Goal: Information Seeking & Learning: Learn about a topic

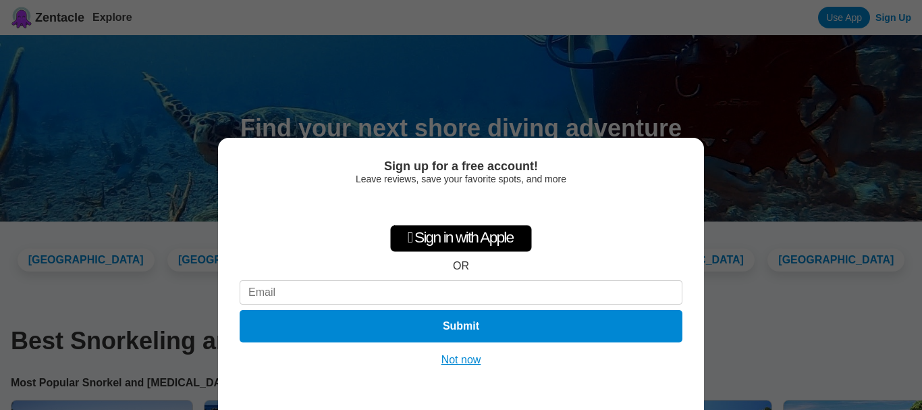
click at [469, 363] on button "Not now" at bounding box center [462, 360] width 48 height 14
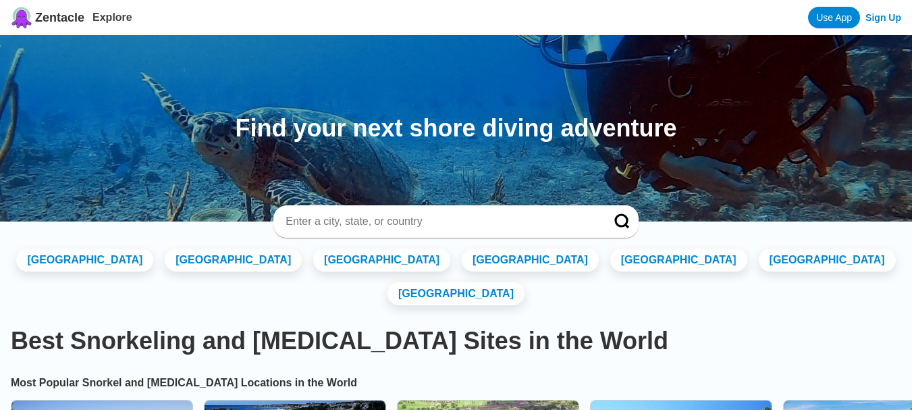
click at [396, 215] on input at bounding box center [439, 222] width 311 height 14
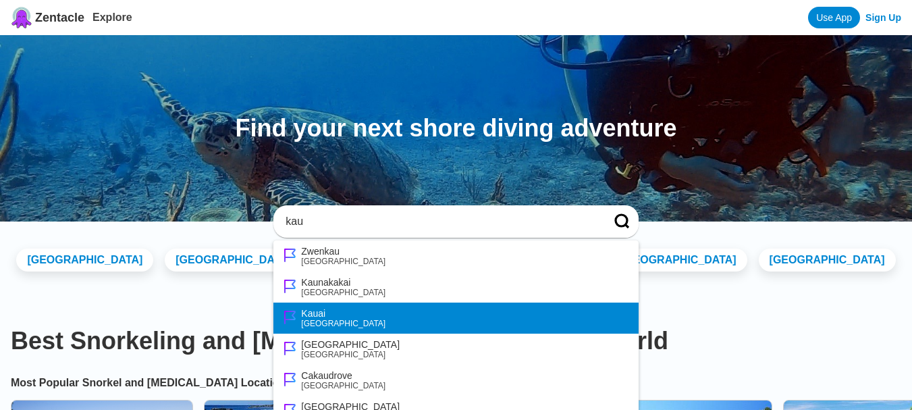
type input "kau"
click at [377, 307] on li "Kauai United States" at bounding box center [455, 318] width 365 height 31
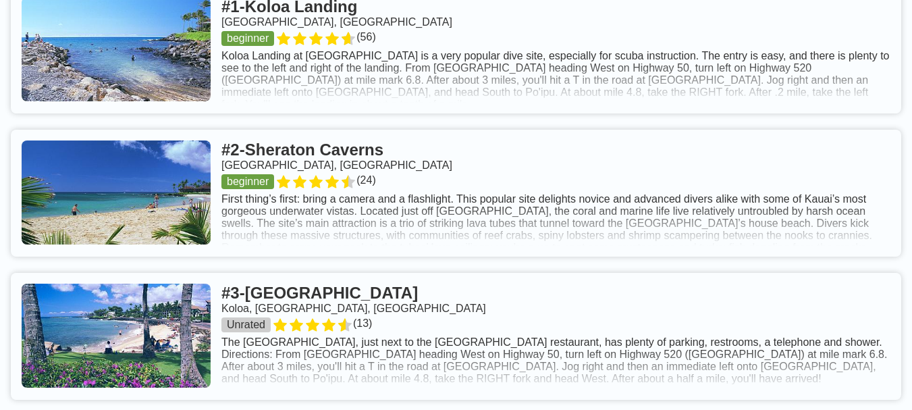
scroll to position [542, 0]
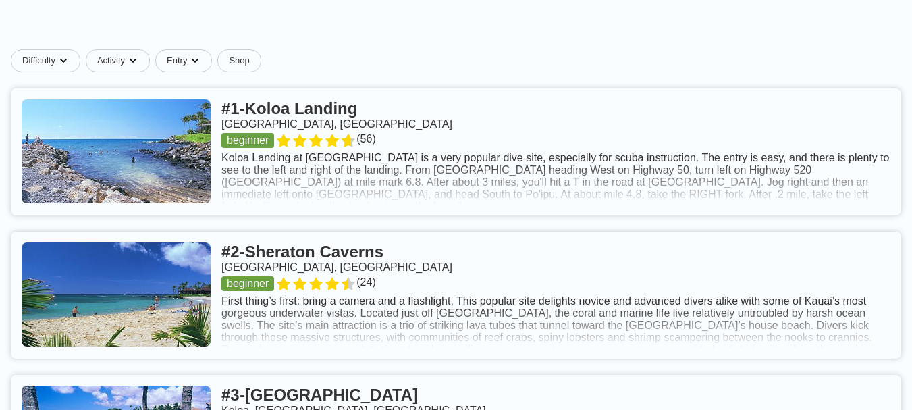
click at [385, 144] on link at bounding box center [456, 151] width 891 height 127
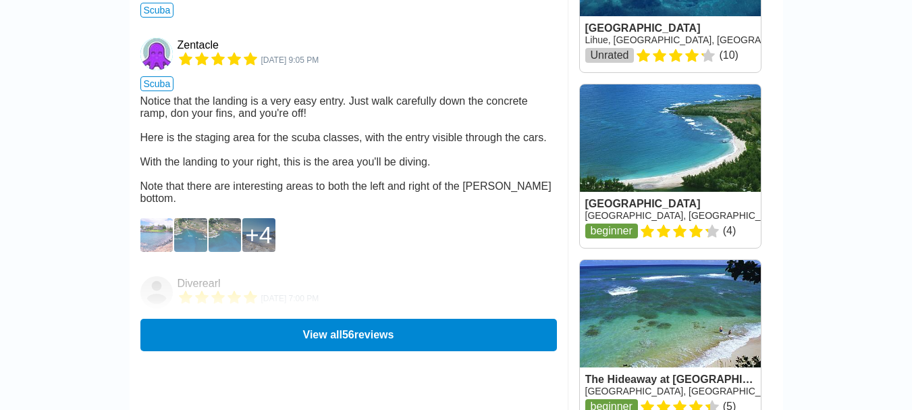
scroll to position [1836, 0]
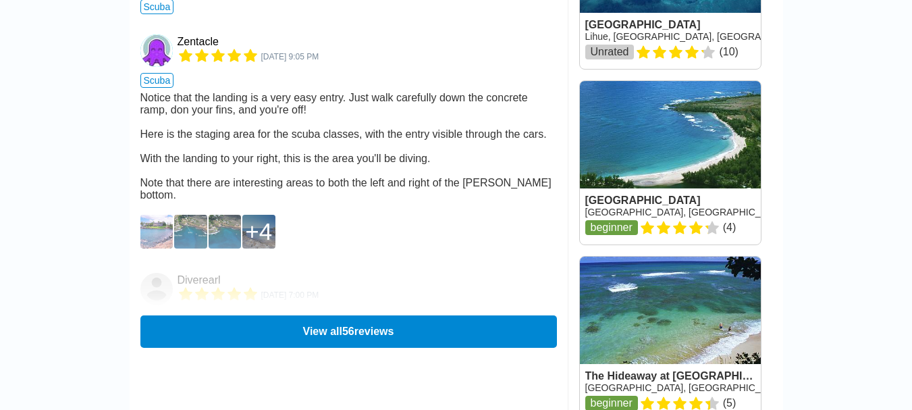
click at [263, 245] on div "4" at bounding box center [258, 231] width 27 height 27
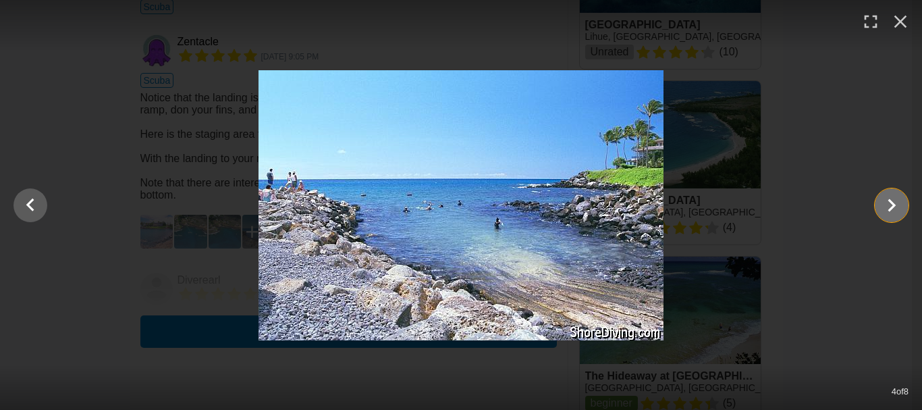
click at [903, 205] on icon "Show slide 5 of 8" at bounding box center [892, 205] width 26 height 32
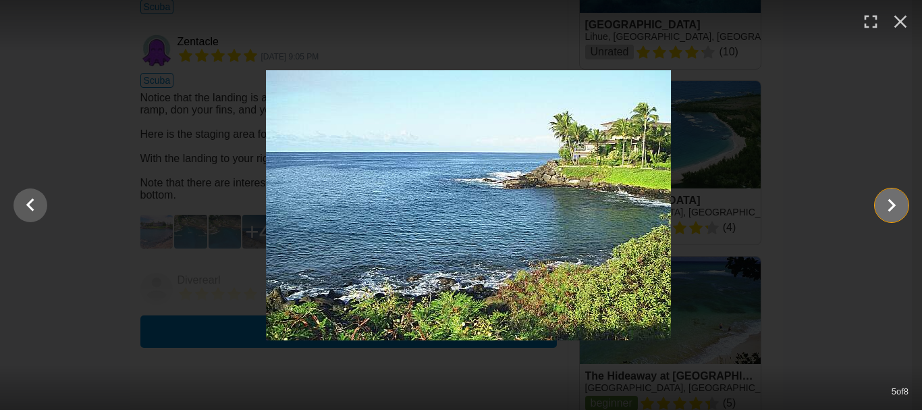
click at [903, 205] on icon "Show slide 6 of 8" at bounding box center [892, 205] width 26 height 32
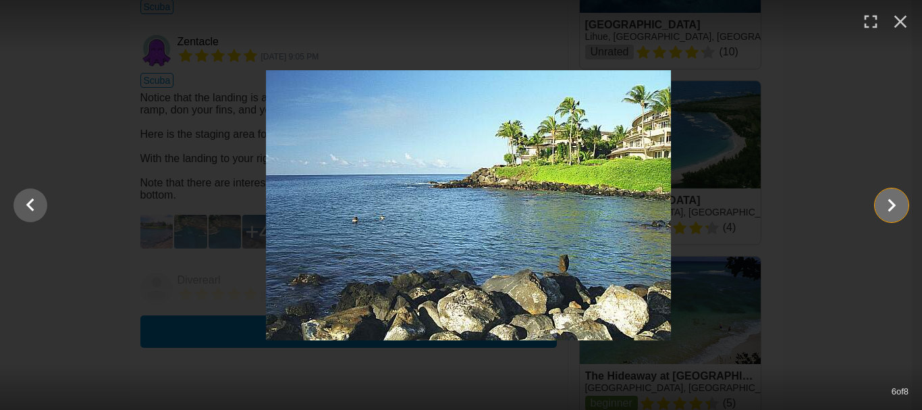
click at [903, 205] on icon "Show slide 7 of 8" at bounding box center [892, 205] width 26 height 32
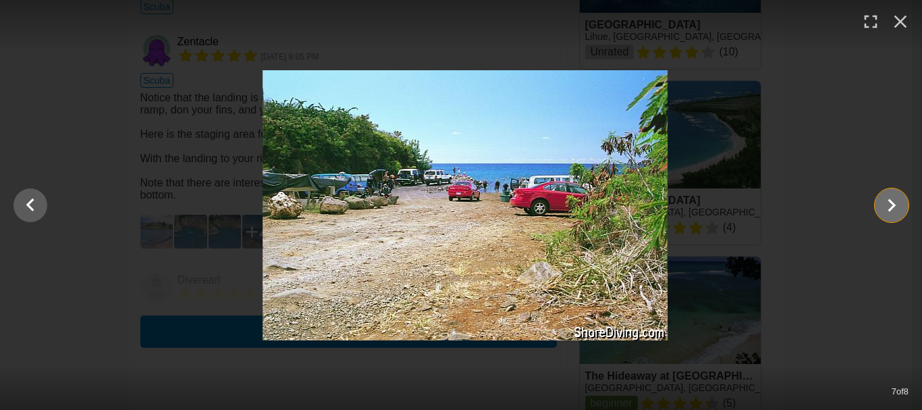
click at [903, 205] on icon "Show slide 8 of 8" at bounding box center [892, 205] width 26 height 32
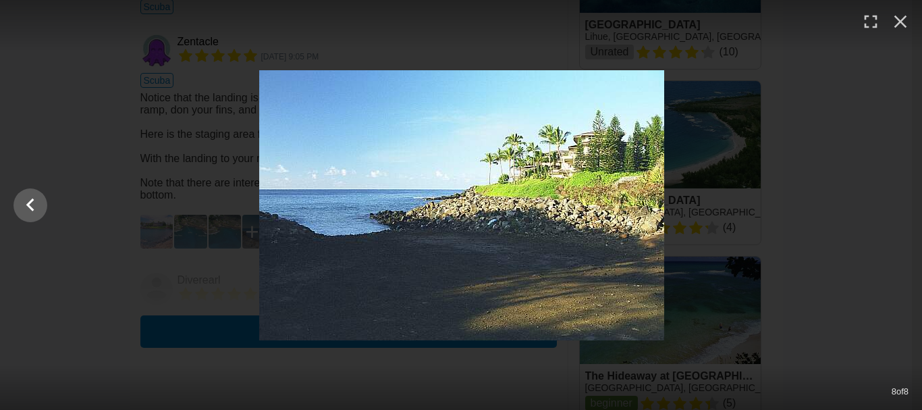
click at [903, 205] on div at bounding box center [462, 205] width 922 height 270
